Goal: Information Seeking & Learning: Learn about a topic

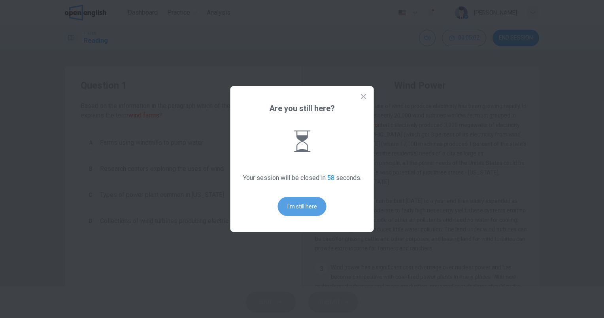
click at [288, 208] on button "I'm still here" at bounding box center [302, 206] width 49 height 19
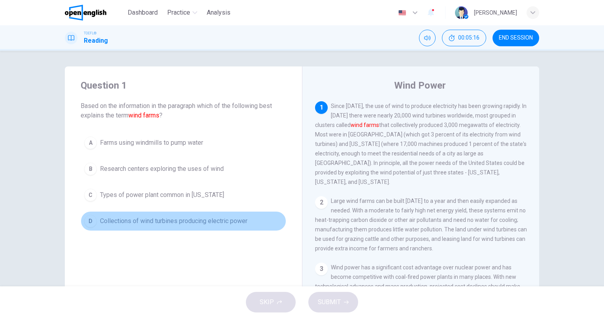
click at [212, 228] on button "D Collections of wind turbines producing electric power" at bounding box center [184, 221] width 206 height 20
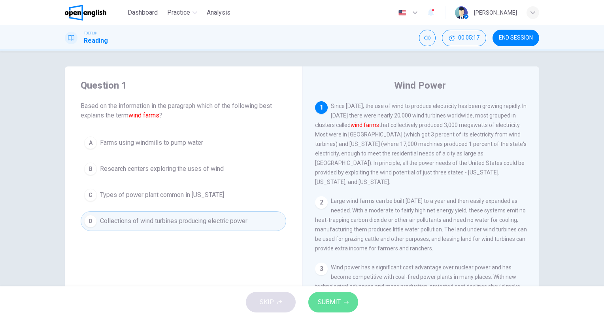
click at [339, 297] on span "SUBMIT" at bounding box center [329, 302] width 23 height 11
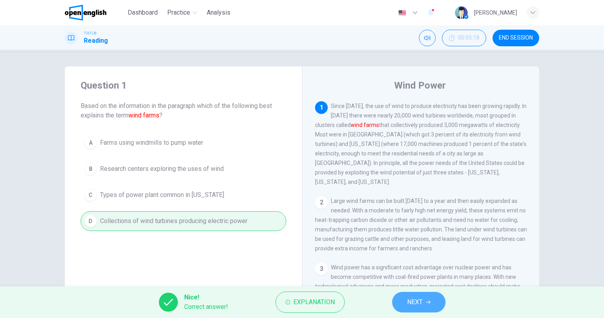
click at [415, 302] on span "NEXT" at bounding box center [414, 302] width 15 height 11
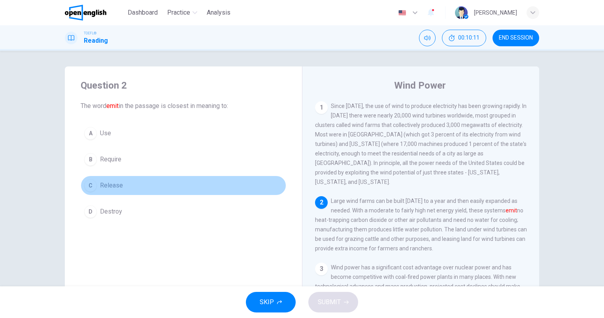
click at [119, 185] on span "Release" at bounding box center [111, 185] width 23 height 9
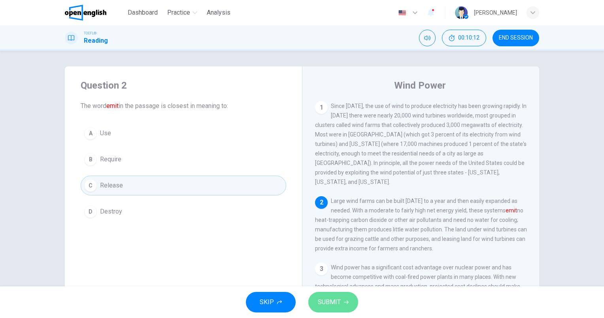
click at [341, 302] on button "SUBMIT" at bounding box center [333, 302] width 50 height 21
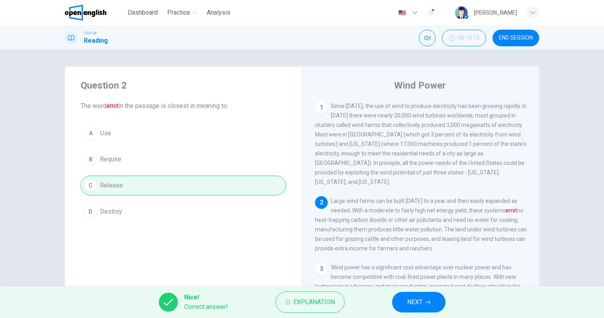
click at [413, 299] on span "NEXT" at bounding box center [414, 302] width 15 height 11
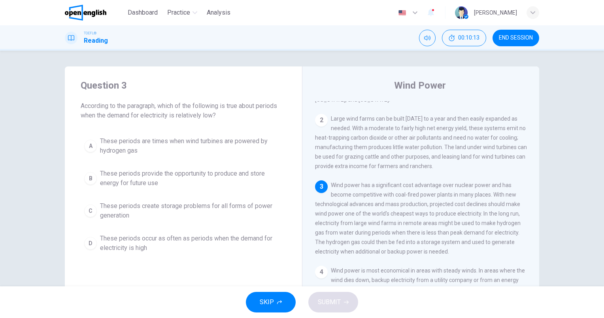
scroll to position [86, 0]
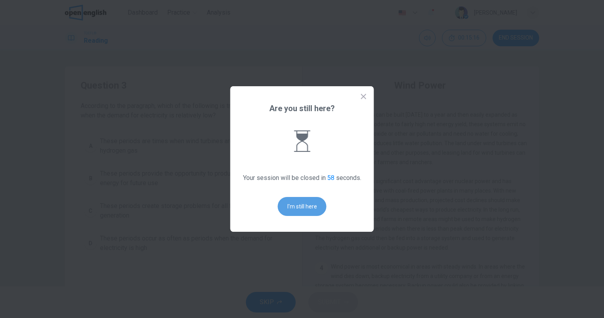
click at [316, 202] on button "I'm still here" at bounding box center [302, 206] width 49 height 19
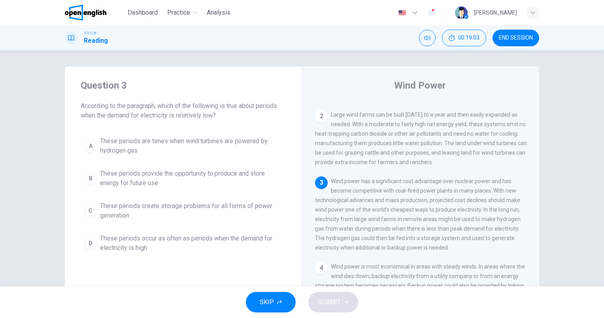
click at [150, 181] on span "These periods provide the opportunity to produce and store energy for future use" at bounding box center [191, 178] width 183 height 19
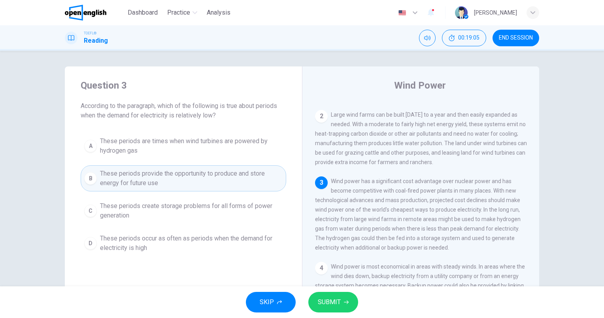
click at [349, 306] on button "SUBMIT" at bounding box center [333, 302] width 50 height 21
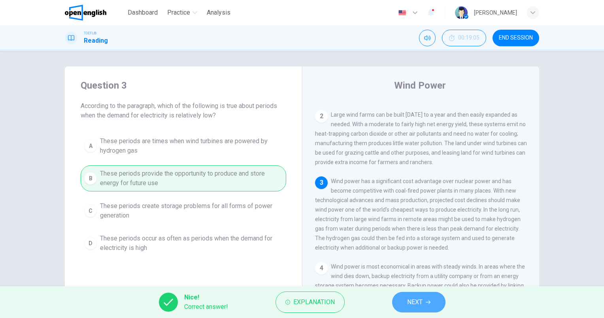
click at [410, 304] on span "NEXT" at bounding box center [414, 302] width 15 height 11
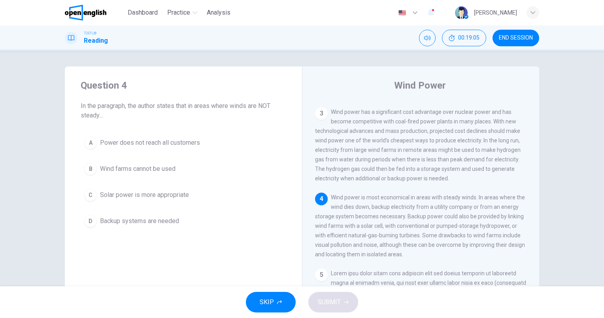
scroll to position [165, 0]
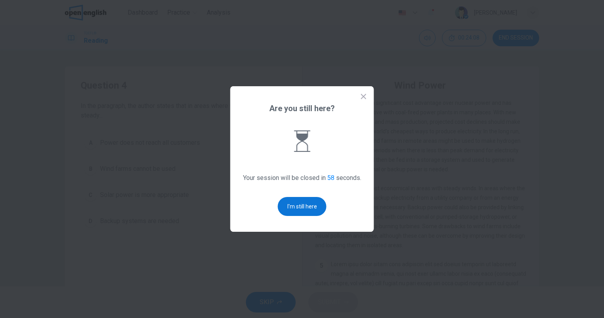
click at [310, 210] on button "I'm still here" at bounding box center [302, 206] width 49 height 19
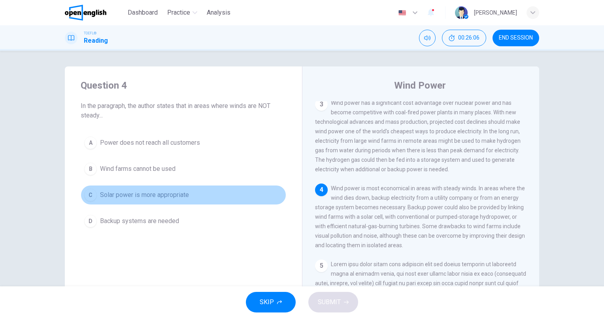
click at [110, 202] on button "C Solar power is more appropriate" at bounding box center [184, 195] width 206 height 20
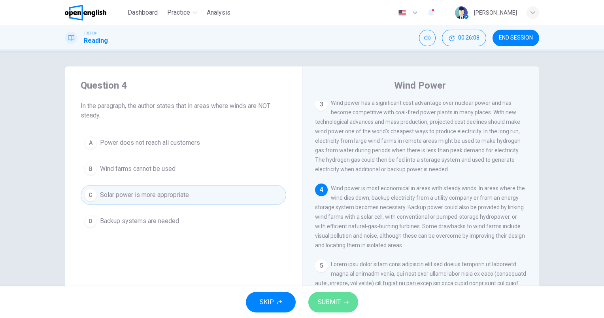
click at [353, 301] on button "SUBMIT" at bounding box center [333, 302] width 50 height 21
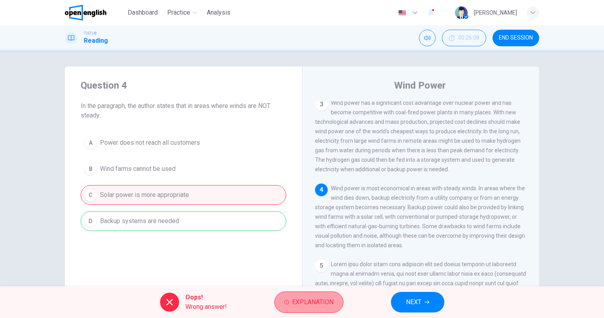
click at [313, 303] on span "Explanation" at bounding box center [313, 302] width 42 height 11
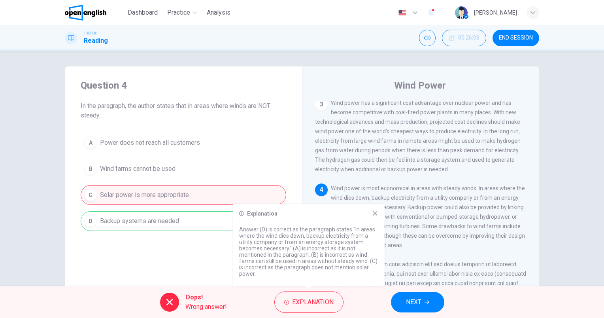
click at [375, 212] on icon at bounding box center [375, 213] width 6 height 6
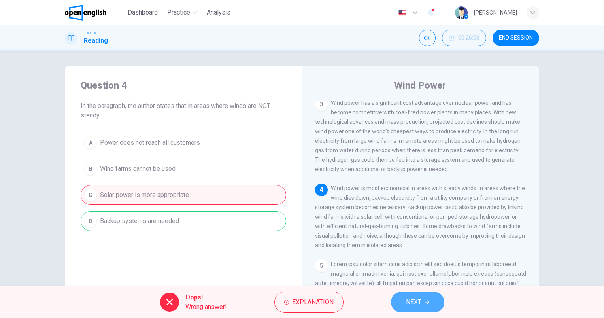
click at [423, 304] on button "NEXT" at bounding box center [417, 302] width 53 height 21
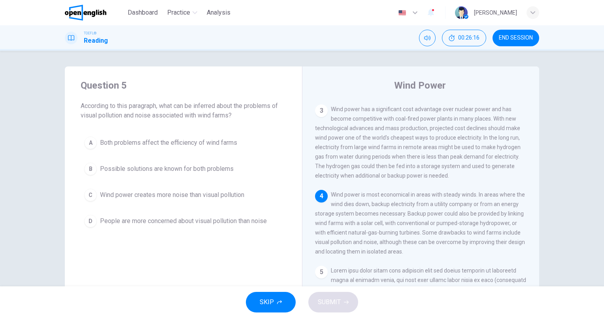
scroll to position [198, 0]
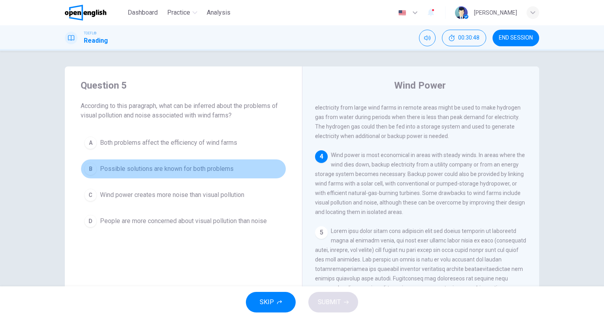
click at [198, 168] on span "Possible solutions are known for both problems" at bounding box center [167, 168] width 134 height 9
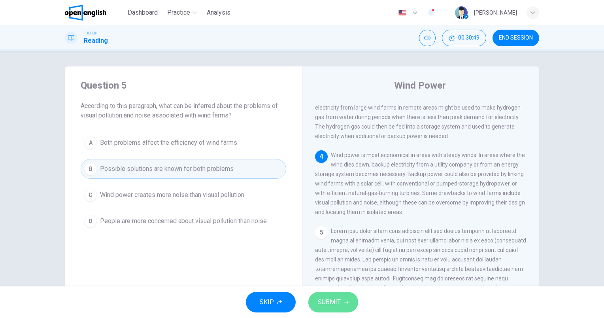
click at [331, 298] on span "SUBMIT" at bounding box center [329, 302] width 23 height 11
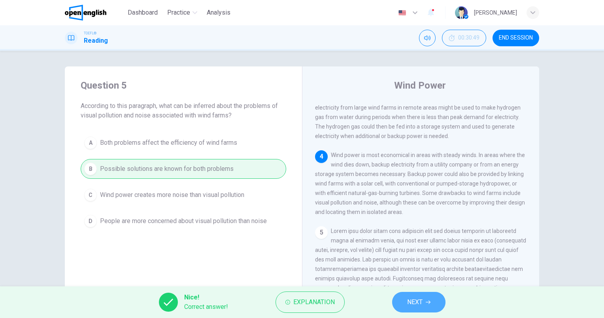
click at [414, 299] on span "NEXT" at bounding box center [414, 302] width 15 height 11
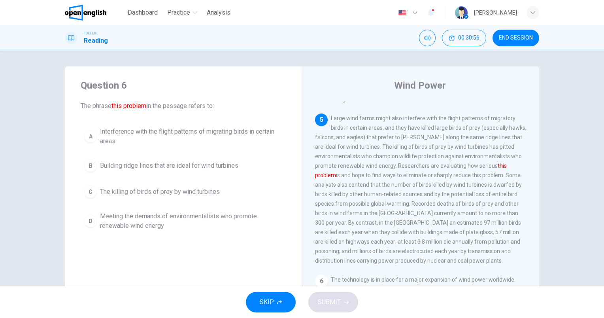
scroll to position [318, 0]
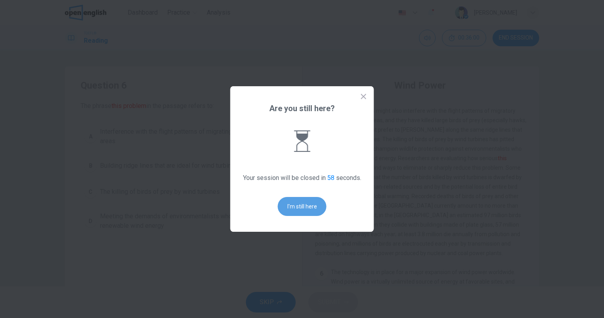
click at [294, 206] on button "I'm still here" at bounding box center [302, 206] width 49 height 19
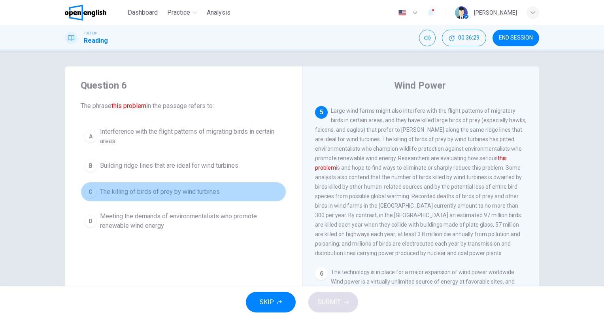
click at [167, 186] on button "C The killing of birds of prey by wind turbines" at bounding box center [184, 192] width 206 height 20
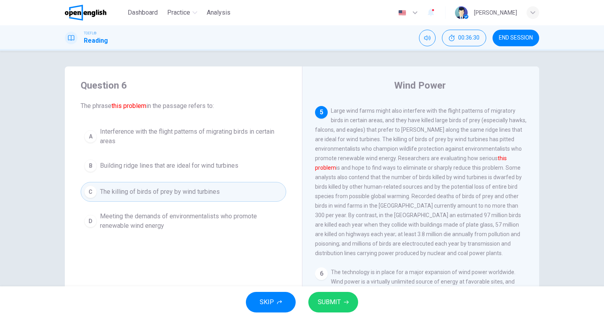
click at [333, 297] on span "SUBMIT" at bounding box center [329, 302] width 23 height 11
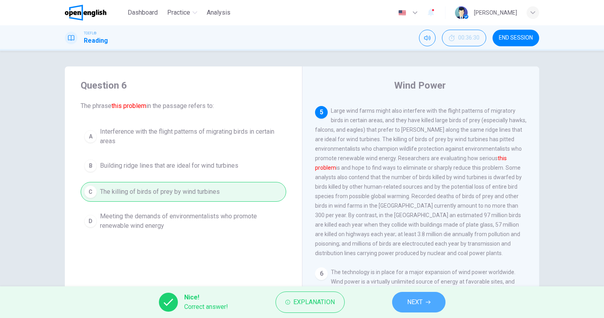
click at [429, 303] on icon "button" at bounding box center [428, 302] width 5 height 5
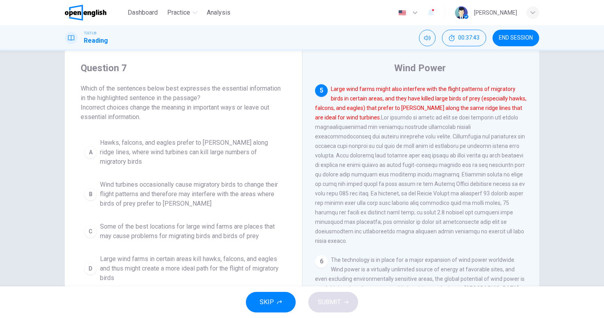
scroll to position [16, 0]
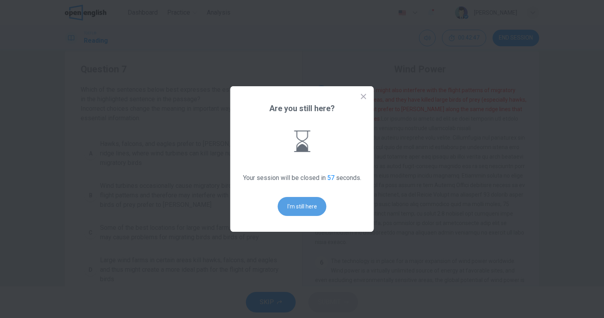
click at [291, 204] on button "I'm still here" at bounding box center [302, 206] width 49 height 19
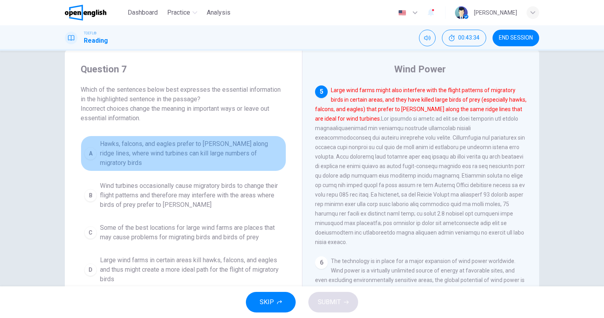
click at [114, 150] on span "Hawks, falcons, and eagles prefer to [PERSON_NAME] along ridge lines, where win…" at bounding box center [191, 153] width 183 height 28
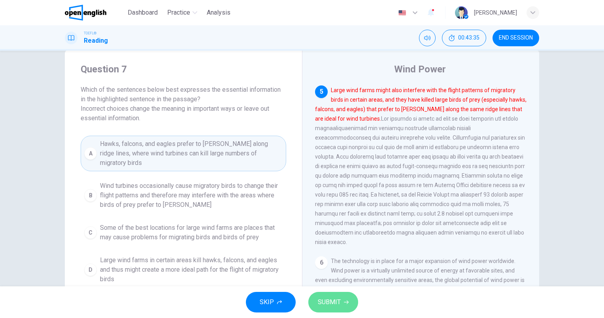
click at [340, 303] on span "SUBMIT" at bounding box center [329, 302] width 23 height 11
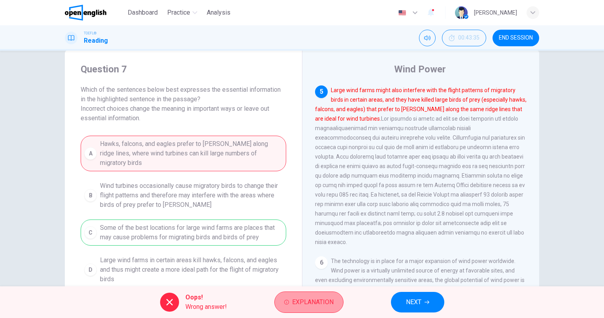
click at [320, 298] on span "Explanation" at bounding box center [313, 302] width 42 height 11
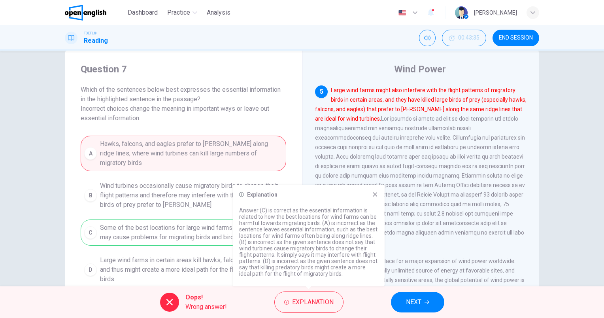
click at [377, 195] on icon at bounding box center [375, 194] width 6 height 6
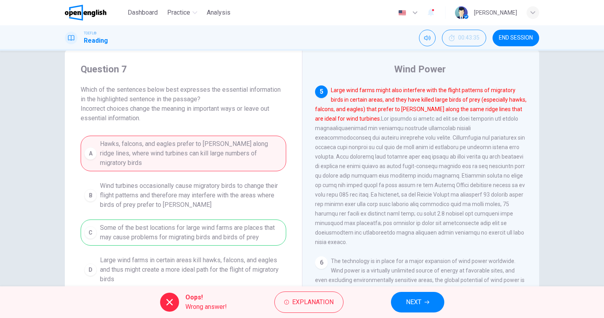
click at [414, 301] on span "NEXT" at bounding box center [413, 302] width 15 height 11
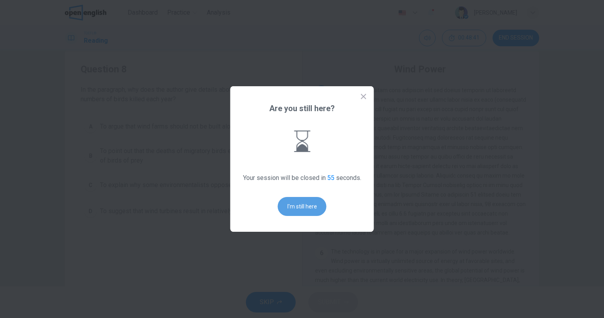
click at [299, 202] on button "I'm still here" at bounding box center [302, 206] width 49 height 19
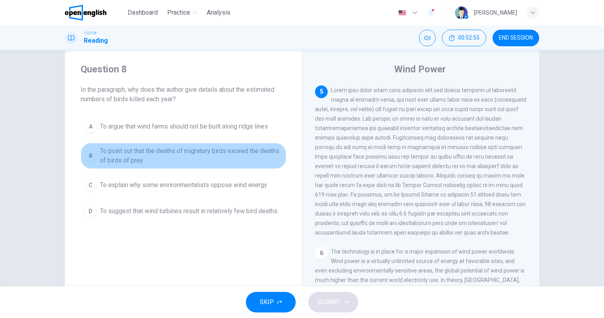
click at [138, 151] on span "To point out that the deaths of migratory birds exceed the deaths of birds of p…" at bounding box center [191, 155] width 183 height 19
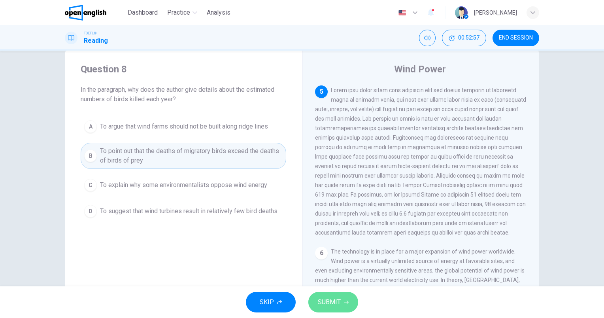
click at [335, 307] on span "SUBMIT" at bounding box center [329, 302] width 23 height 11
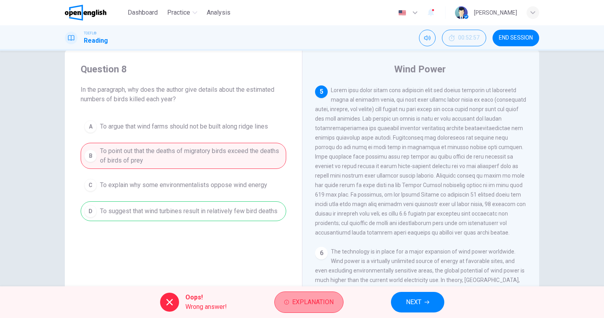
click at [312, 305] on span "Explanation" at bounding box center [313, 302] width 42 height 11
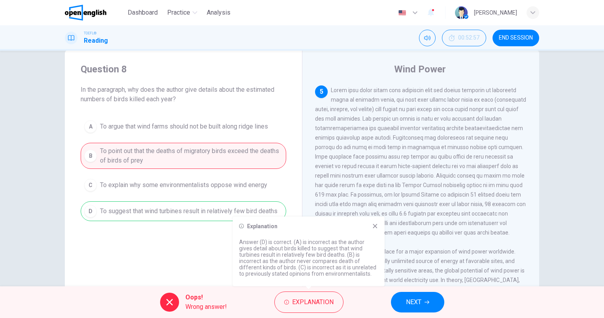
click at [373, 226] on icon at bounding box center [375, 226] width 6 height 6
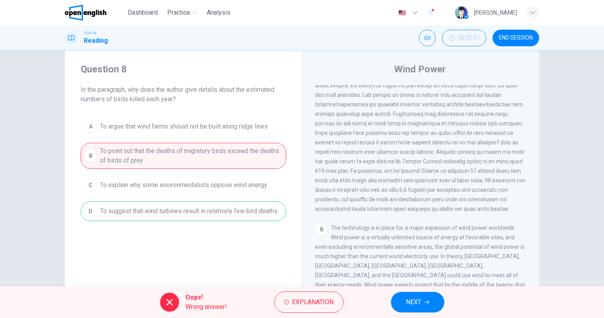
scroll to position [349, 0]
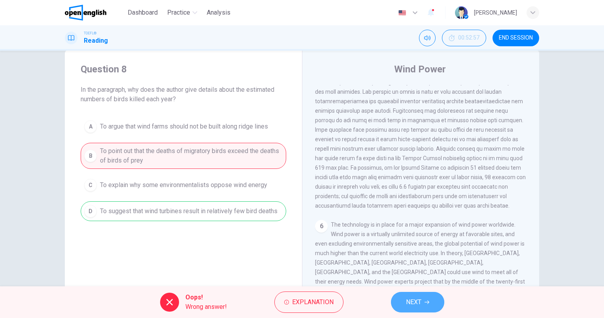
click at [427, 299] on button "NEXT" at bounding box center [417, 302] width 53 height 21
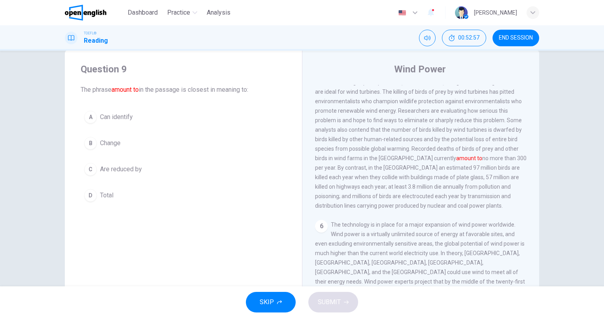
scroll to position [322, 0]
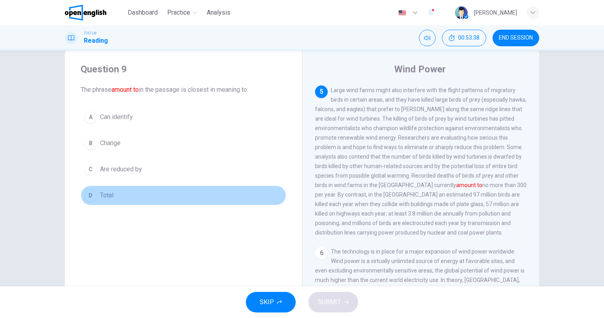
click at [101, 193] on span "Total" at bounding box center [106, 195] width 13 height 9
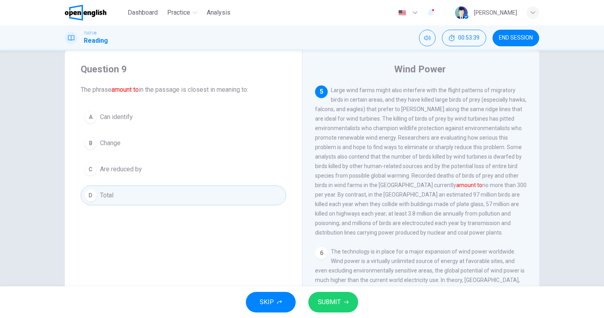
click at [342, 299] on button "SUBMIT" at bounding box center [333, 302] width 50 height 21
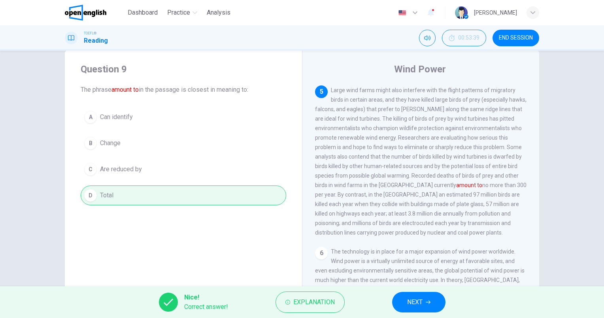
click at [411, 302] on span "NEXT" at bounding box center [414, 302] width 15 height 11
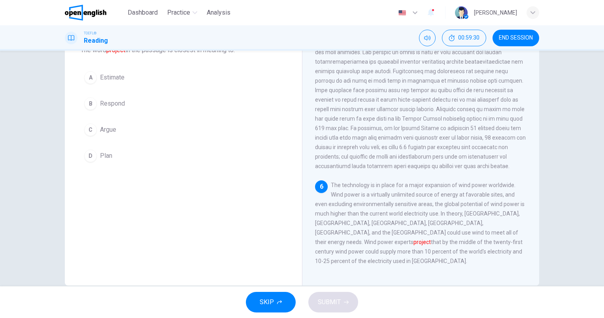
scroll to position [16, 0]
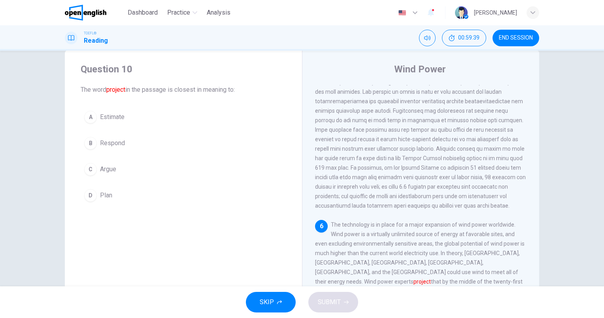
click at [111, 117] on span "Estimate" at bounding box center [112, 116] width 25 height 9
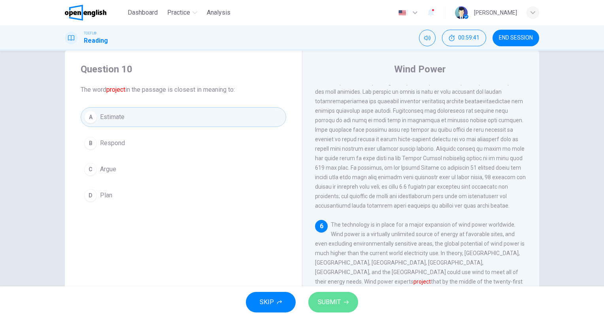
click at [325, 297] on span "SUBMIT" at bounding box center [329, 302] width 23 height 11
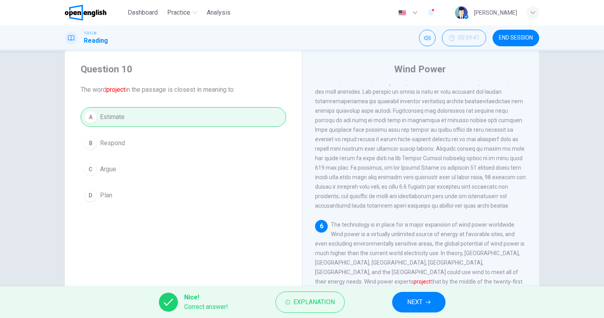
click at [420, 300] on span "NEXT" at bounding box center [414, 302] width 15 height 11
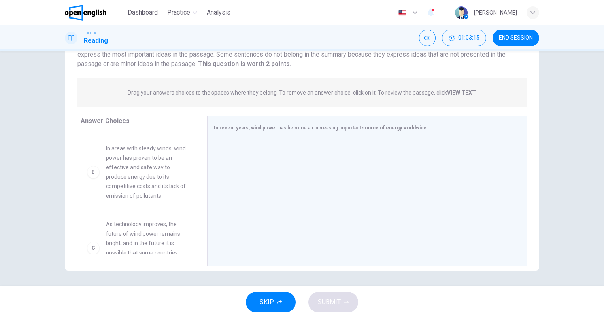
scroll to position [44, 0]
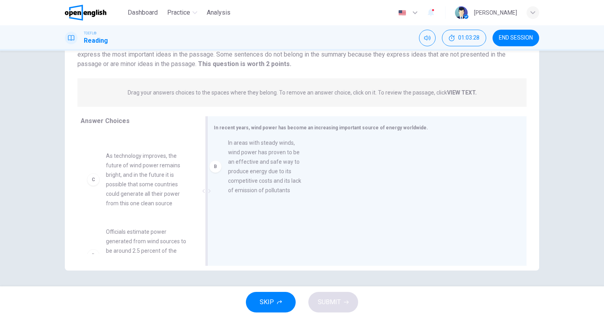
drag, startPoint x: 140, startPoint y: 182, endPoint x: 266, endPoint y: 169, distance: 126.8
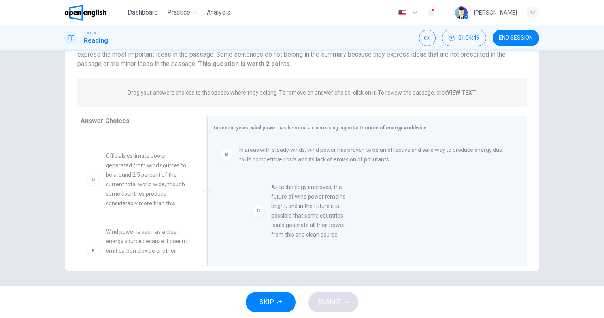
drag, startPoint x: 147, startPoint y: 185, endPoint x: 318, endPoint y: 217, distance: 174.1
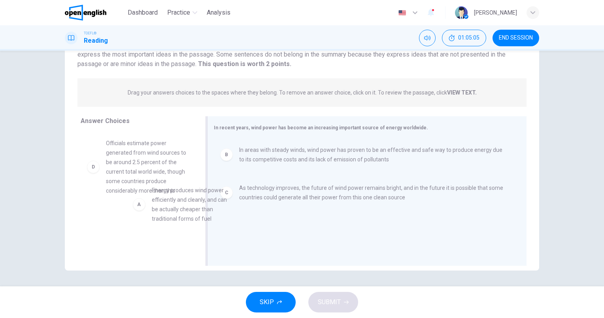
scroll to position [0, 0]
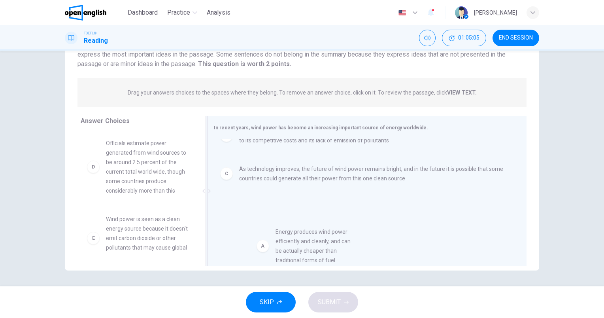
drag, startPoint x: 149, startPoint y: 165, endPoint x: 324, endPoint y: 258, distance: 198.2
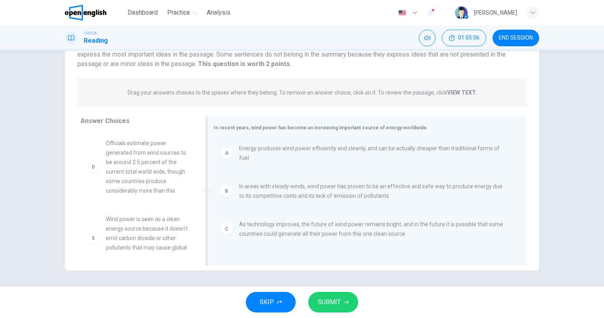
scroll to position [2, 0]
click at [337, 301] on span "SUBMIT" at bounding box center [329, 302] width 23 height 11
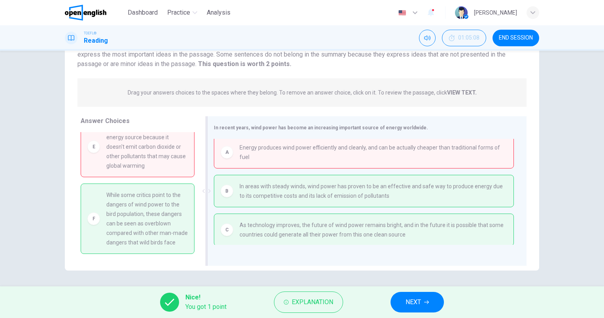
scroll to position [3, 0]
click at [422, 303] on button "NEXT" at bounding box center [417, 302] width 53 height 21
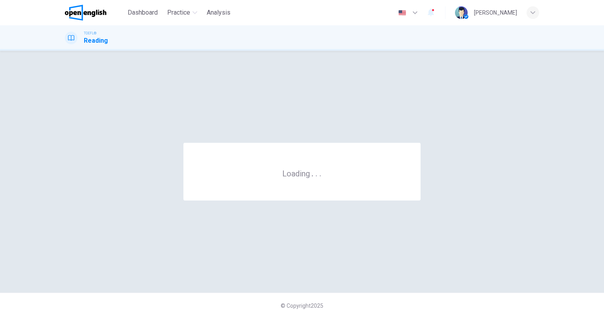
scroll to position [0, 0]
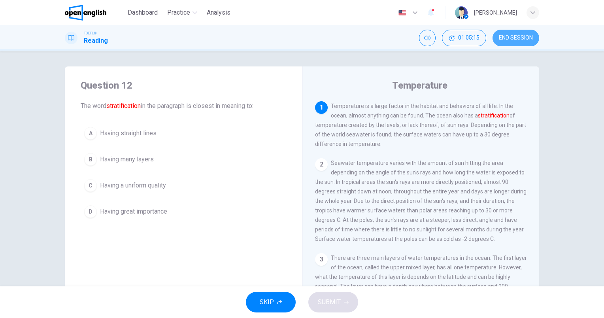
click at [515, 41] on span "END SESSION" at bounding box center [516, 38] width 34 height 6
